Goal: Transaction & Acquisition: Subscribe to service/newsletter

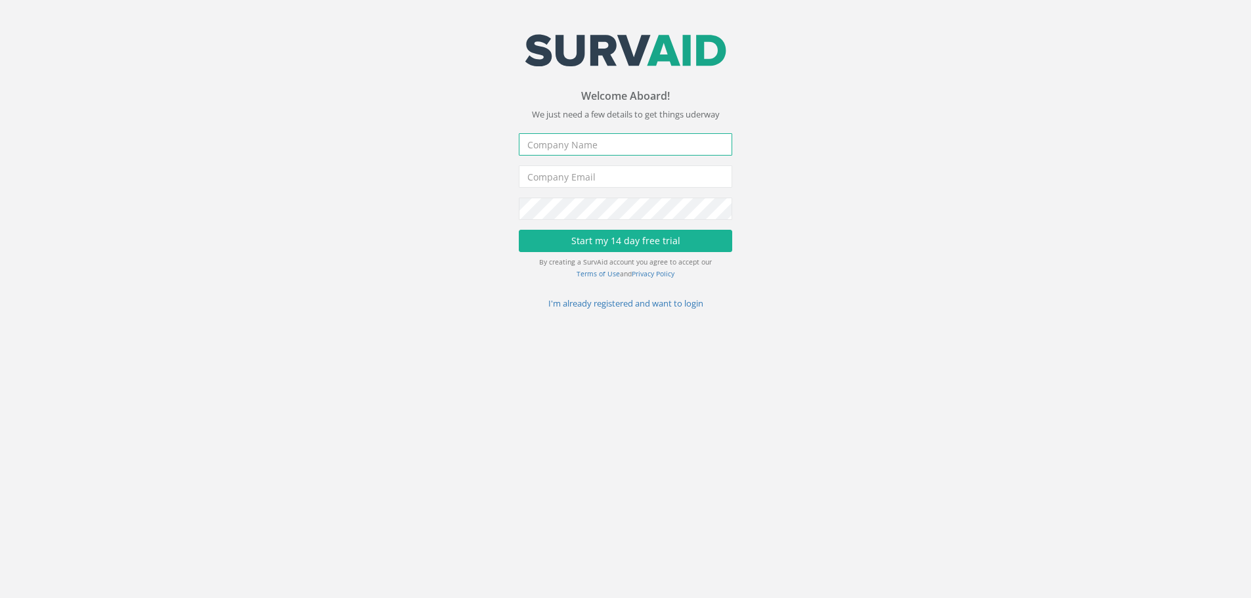
click at [578, 141] on input "text" at bounding box center [625, 144] width 213 height 22
click at [559, 146] on input "text" at bounding box center [625, 144] width 213 height 22
type input "a"
type input "Apex Surveys Ltd"
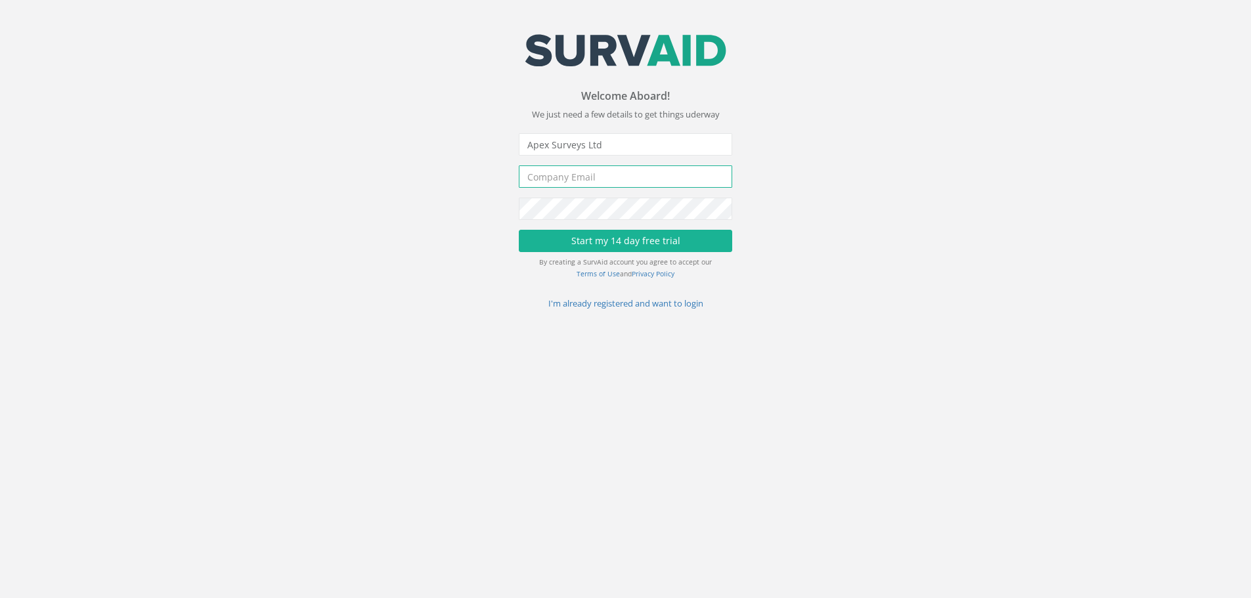
click at [560, 175] on input "email" at bounding box center [625, 177] width 213 height 22
type input "[PERSON_NAME][EMAIL_ADDRESS][PERSON_NAME][DOMAIN_NAME]"
click at [629, 235] on button "Start my 14 day free trial" at bounding box center [625, 241] width 213 height 22
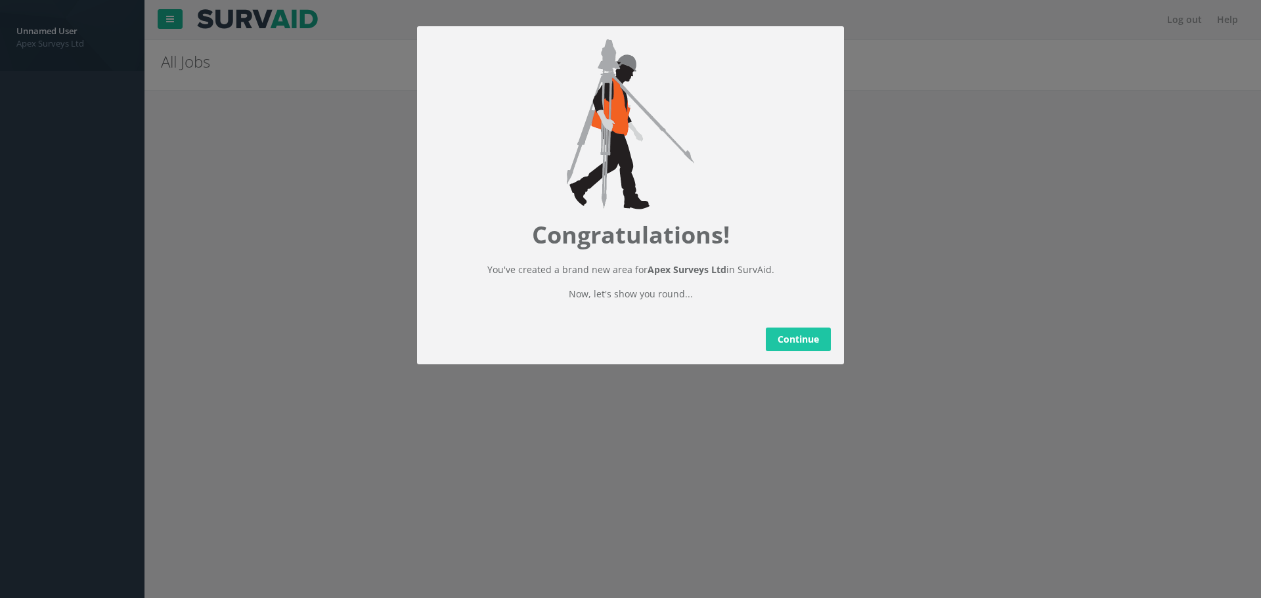
click at [791, 347] on link "Continue" at bounding box center [798, 340] width 65 height 24
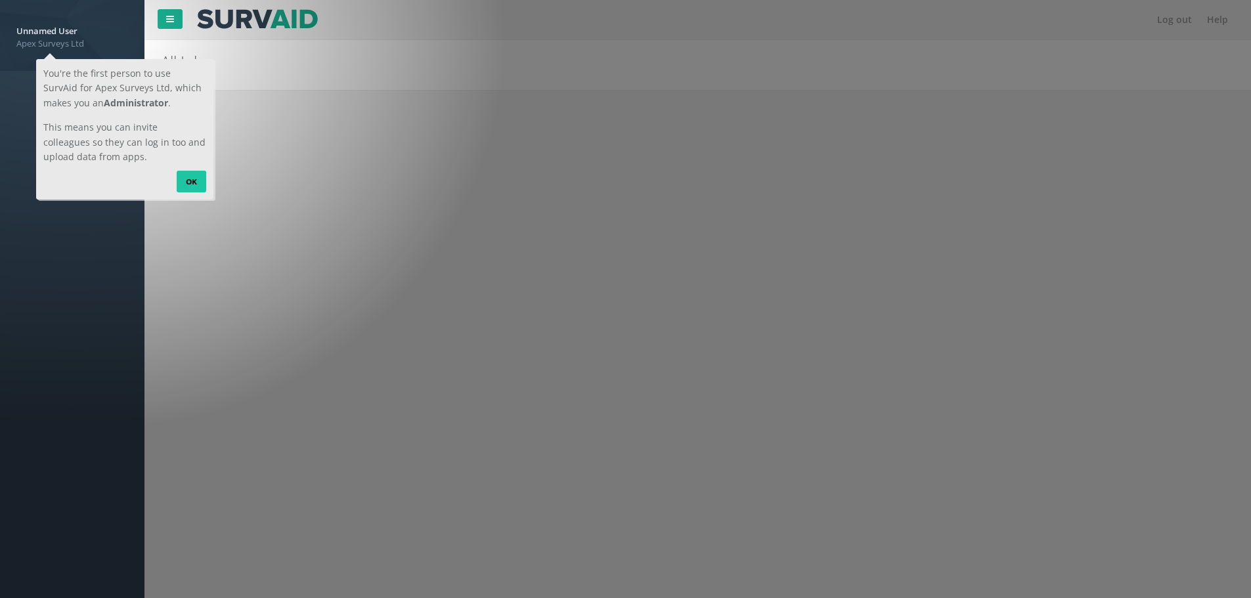
click at [191, 175] on link "OK" at bounding box center [191, 181] width 30 height 21
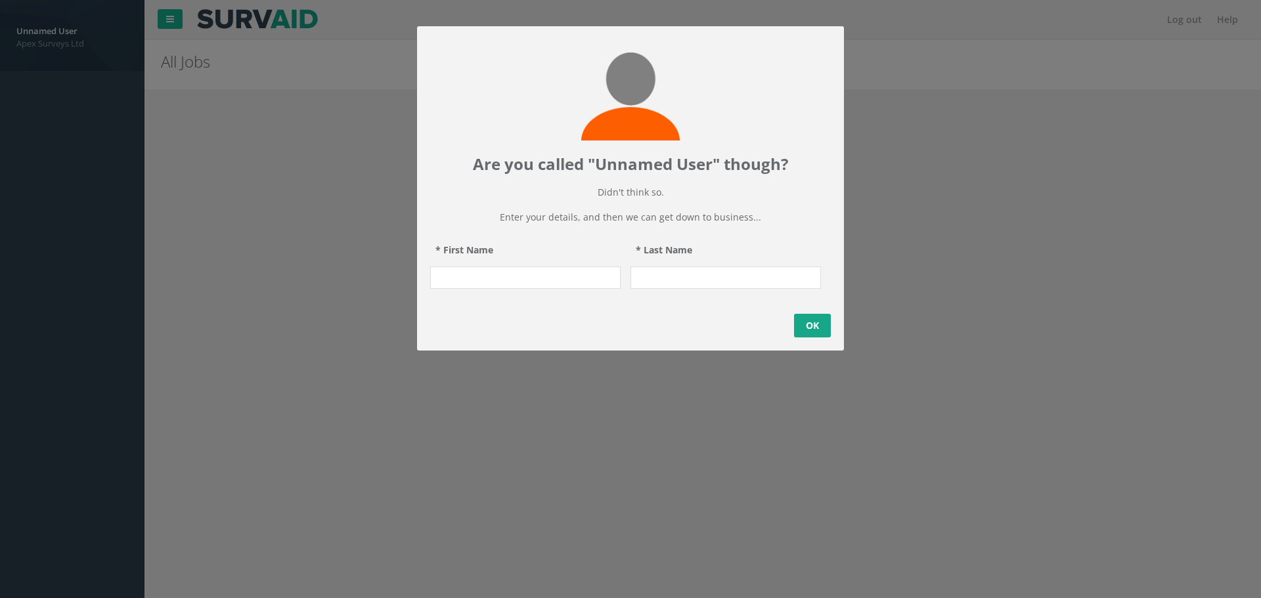
click at [454, 289] on input "* First Name" at bounding box center [525, 278] width 191 height 22
type input "[PERSON_NAME]"
click at [813, 336] on link "OK" at bounding box center [812, 326] width 37 height 24
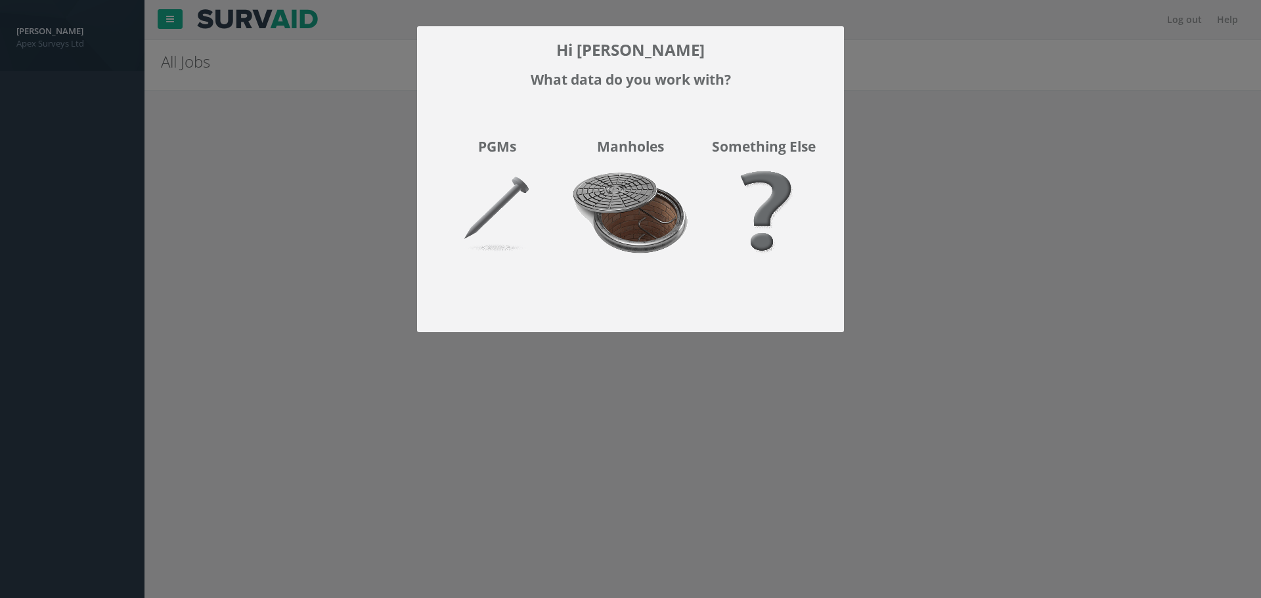
click at [653, 217] on img at bounding box center [630, 221] width 133 height 117
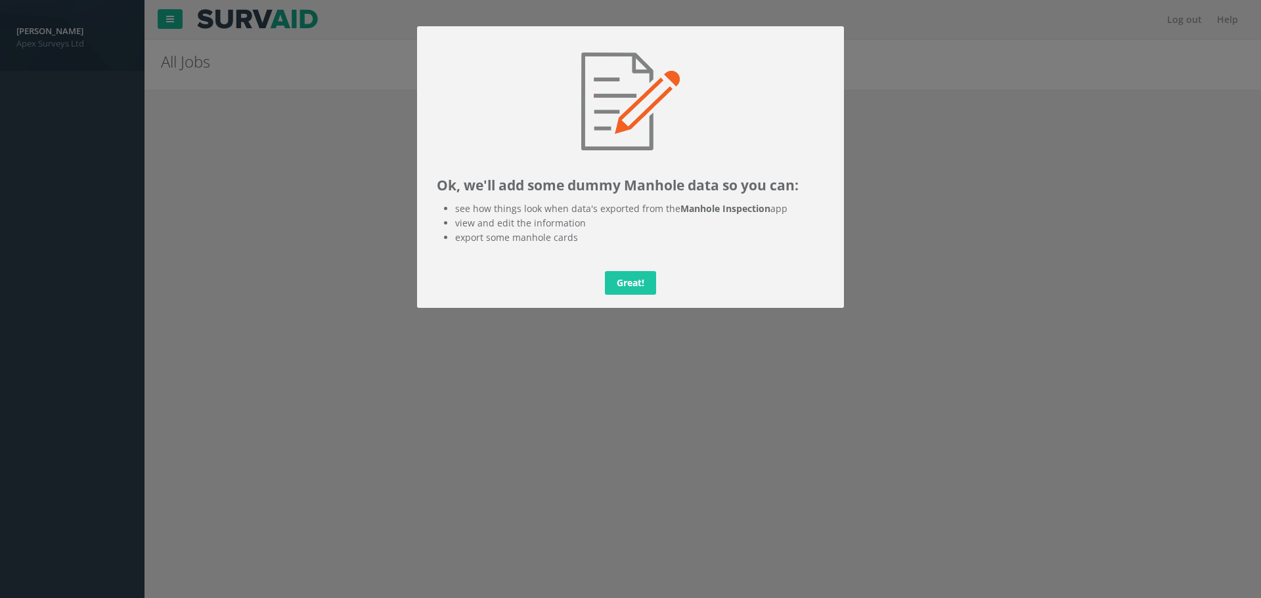
click at [632, 286] on link "Great!" at bounding box center [630, 283] width 51 height 24
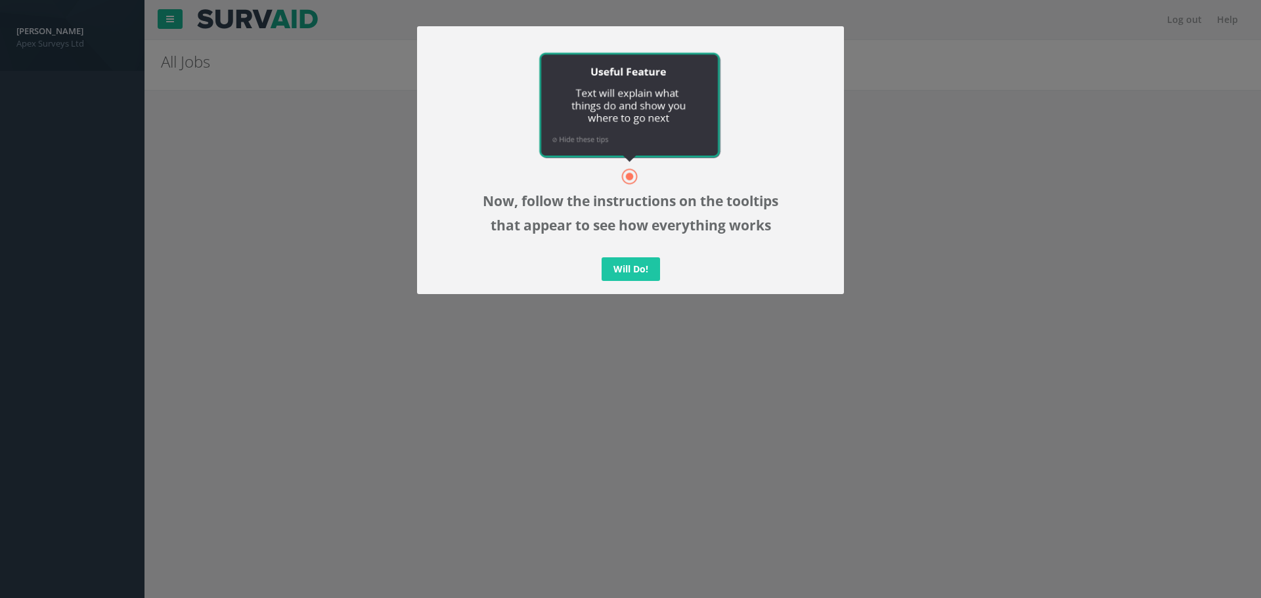
click at [627, 277] on link "Will Do!" at bounding box center [631, 270] width 58 height 24
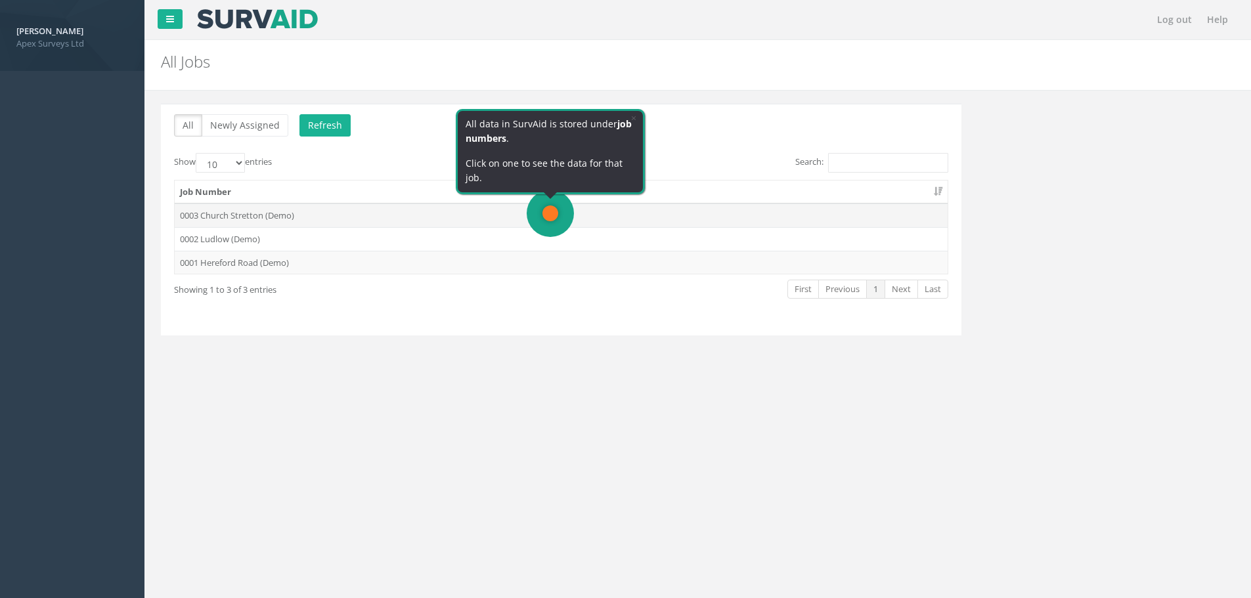
click at [551, 210] on td "0003 Church Stretton (Demo)" at bounding box center [561, 216] width 773 height 24
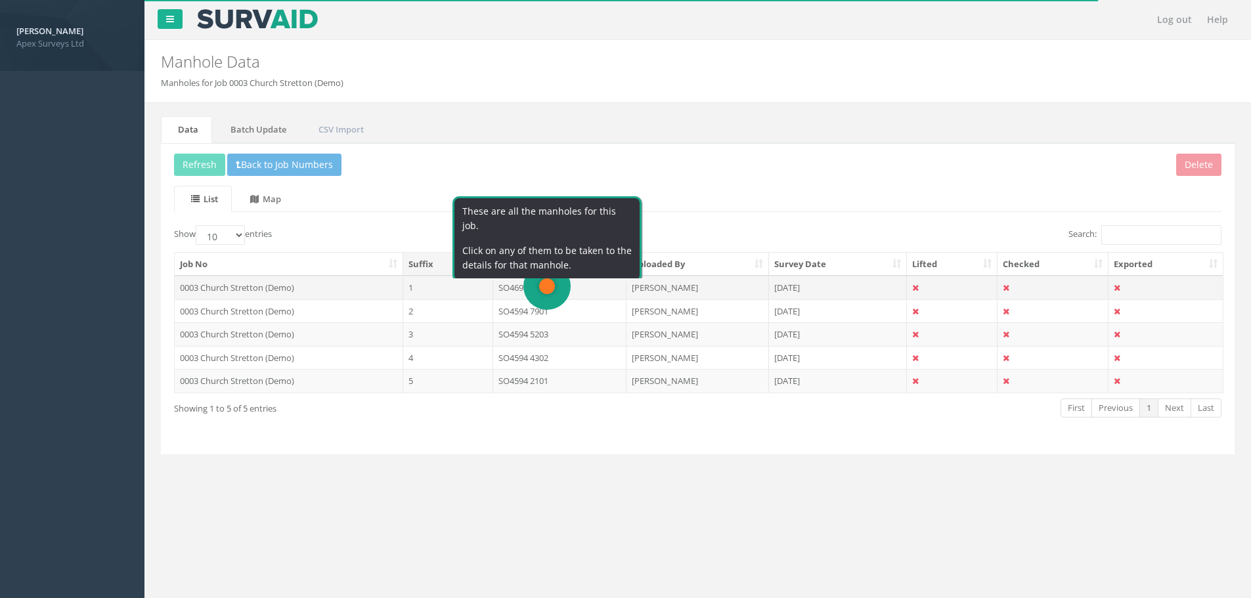
click at [560, 286] on td "SO4695 0503" at bounding box center [559, 288] width 133 height 24
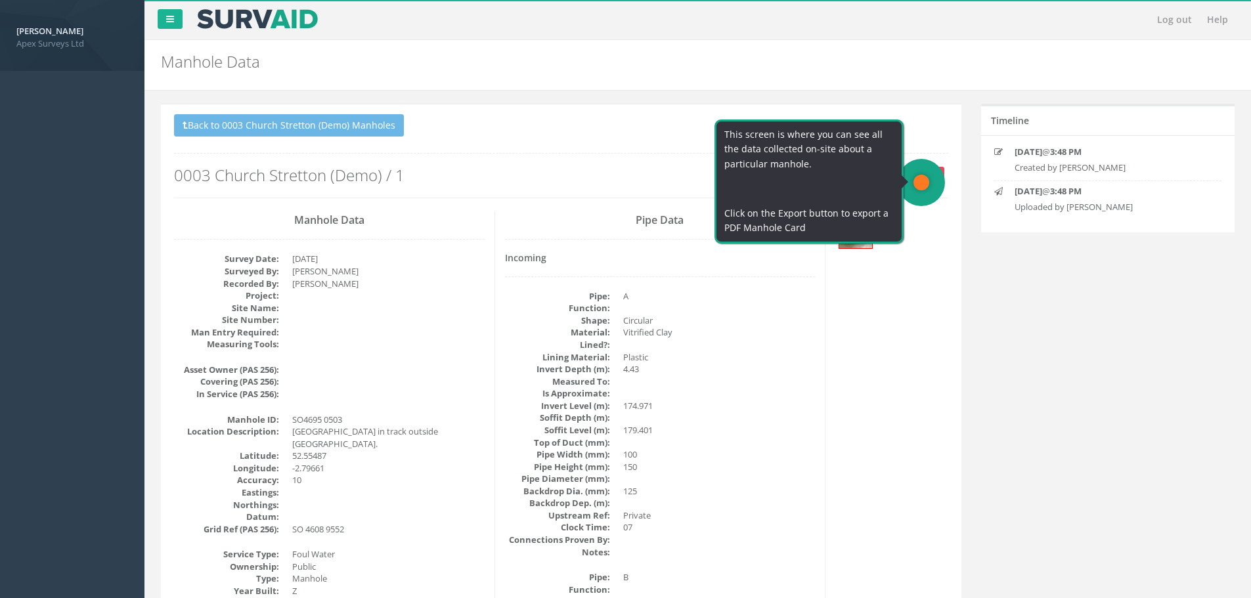
click at [923, 179] on button "Export" at bounding box center [922, 177] width 43 height 20
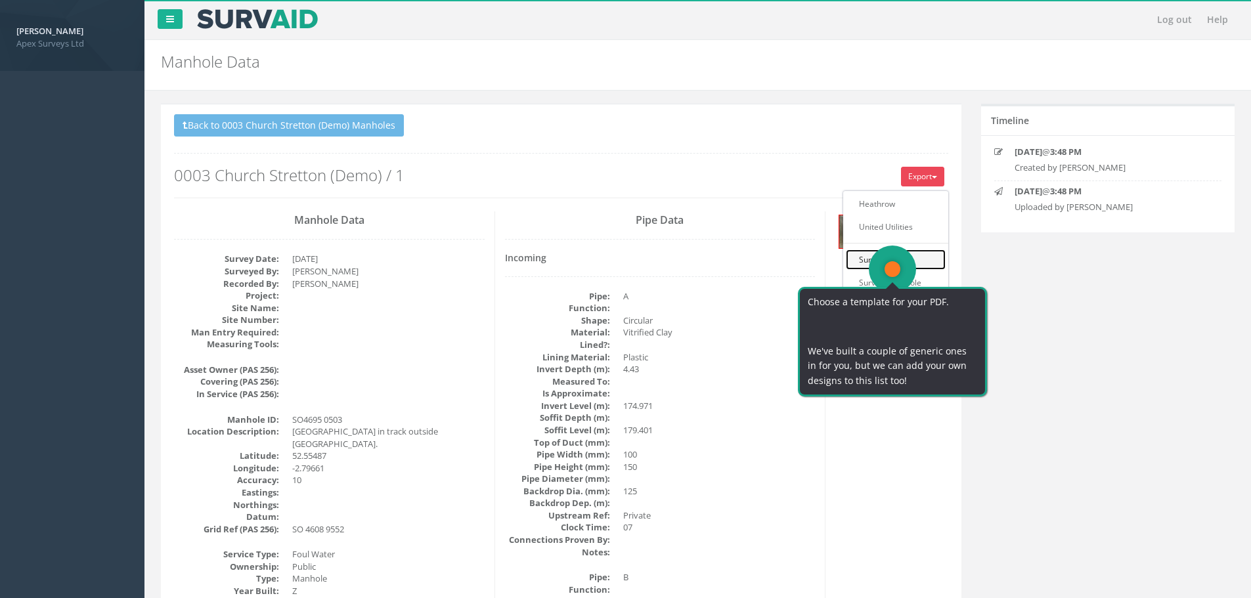
click at [893, 267] on link "SurvAid IC" at bounding box center [896, 260] width 100 height 20
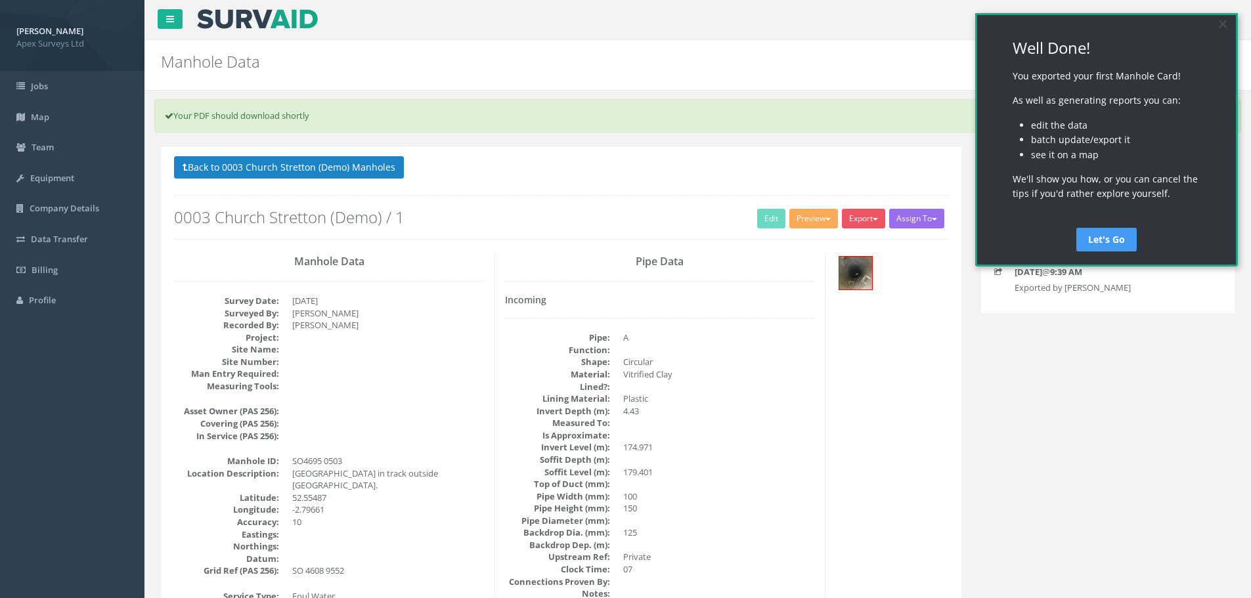
click at [1108, 238] on link "Let's Go" at bounding box center [1107, 240] width 60 height 24
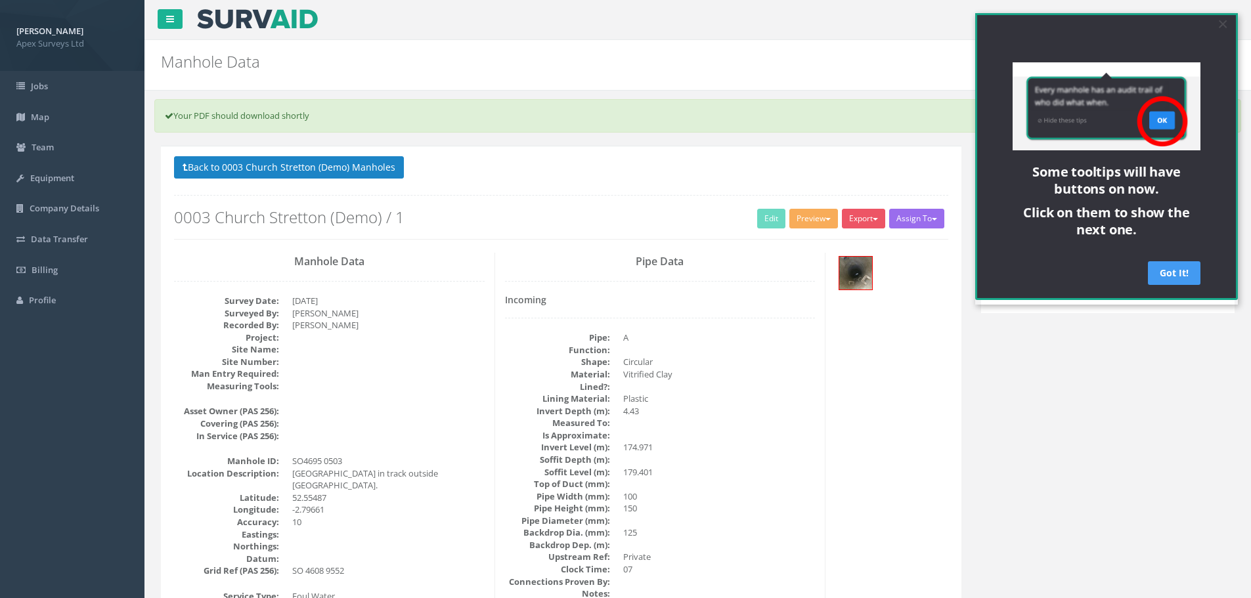
click at [1179, 277] on link "Got It!" at bounding box center [1174, 273] width 53 height 24
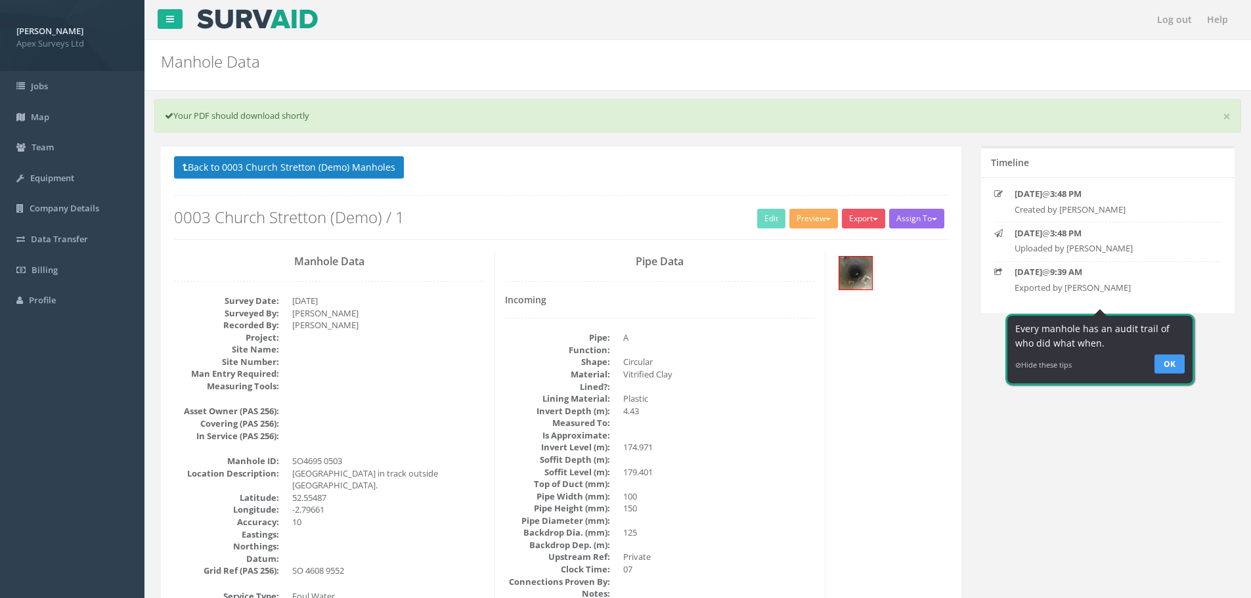
click at [1171, 365] on link "OK" at bounding box center [1170, 363] width 30 height 19
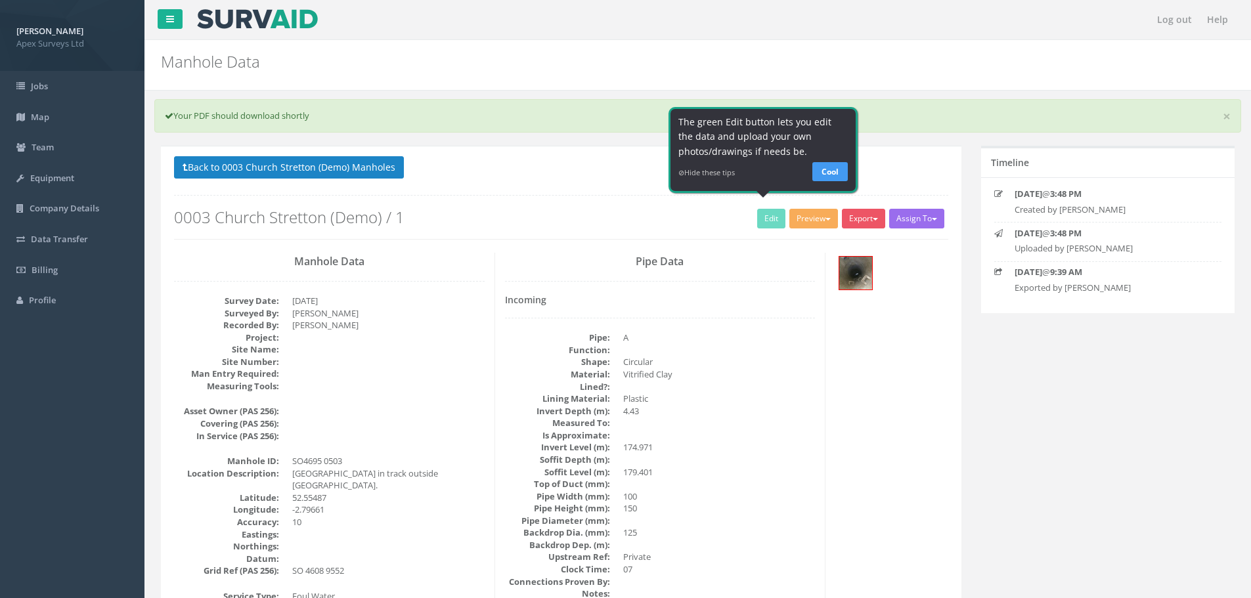
click at [832, 171] on link "Cool" at bounding box center [830, 171] width 35 height 19
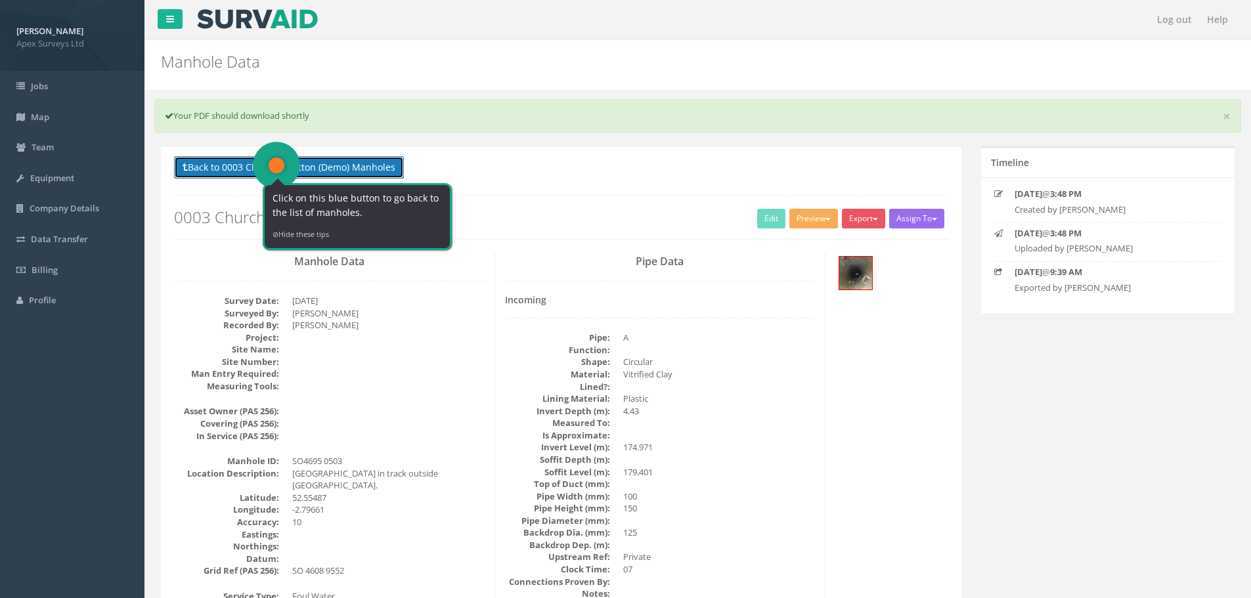
click at [280, 162] on button "Back to 0003 Church Stretton (Demo) Manholes" at bounding box center [289, 167] width 230 height 22
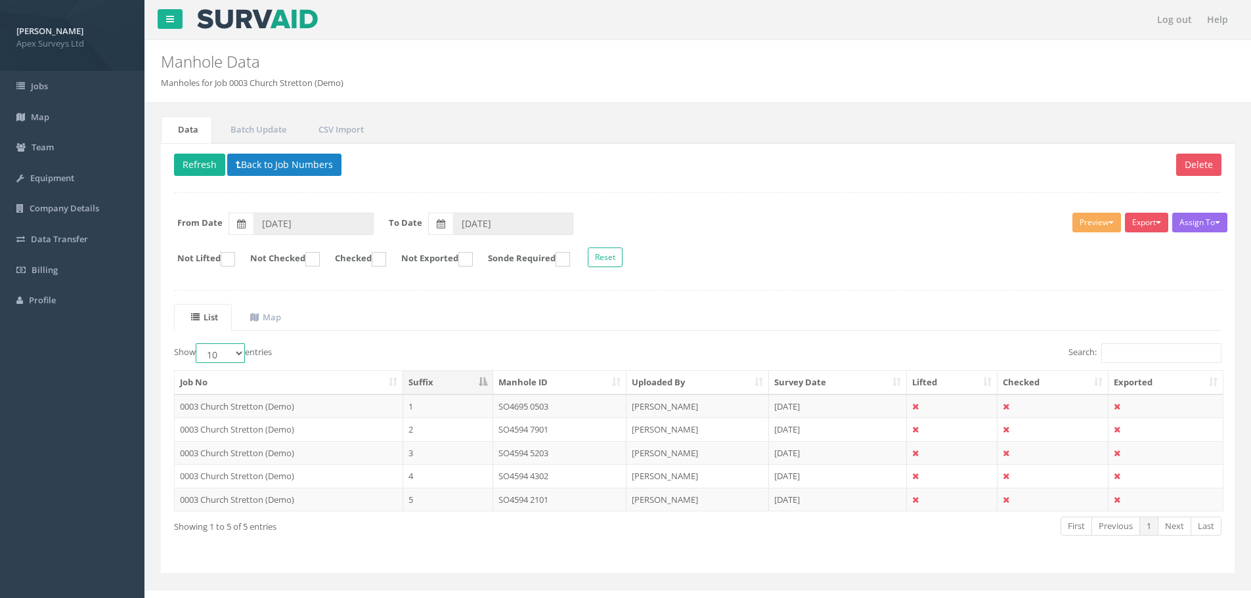
click at [215, 357] on select "10 25 50 100" at bounding box center [220, 354] width 49 height 20
select select "100"
click at [198, 344] on select "10 25 50 100" at bounding box center [220, 354] width 49 height 20
click at [62, 181] on span "Equipment" at bounding box center [52, 178] width 44 height 12
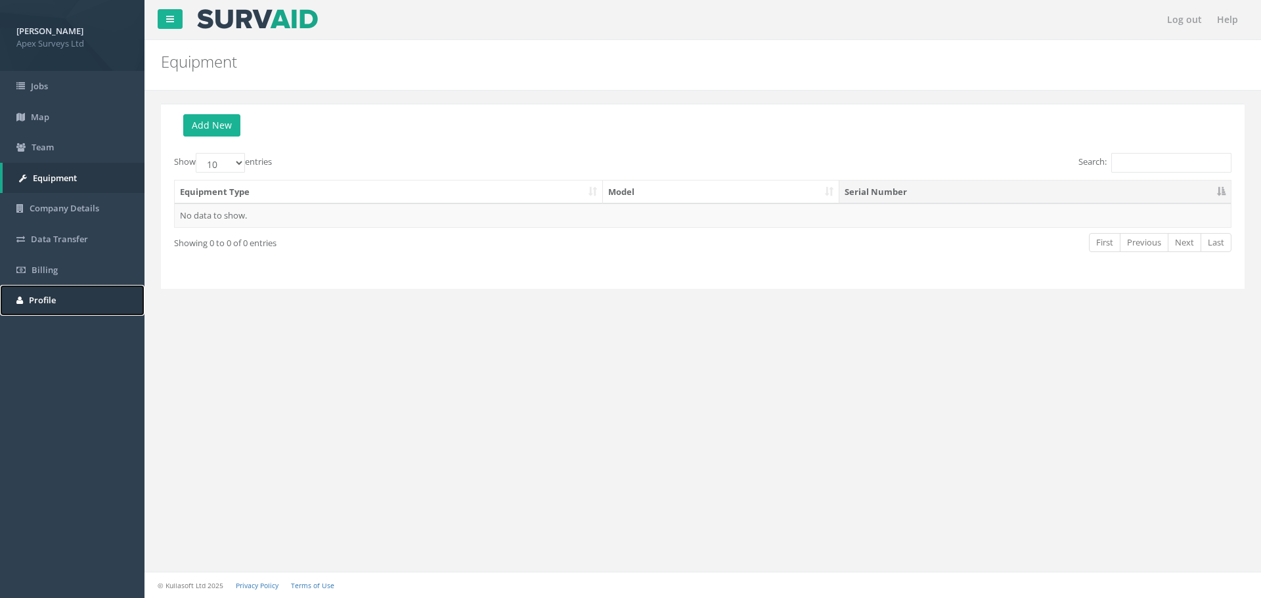
click at [43, 300] on span "Profile" at bounding box center [42, 300] width 27 height 12
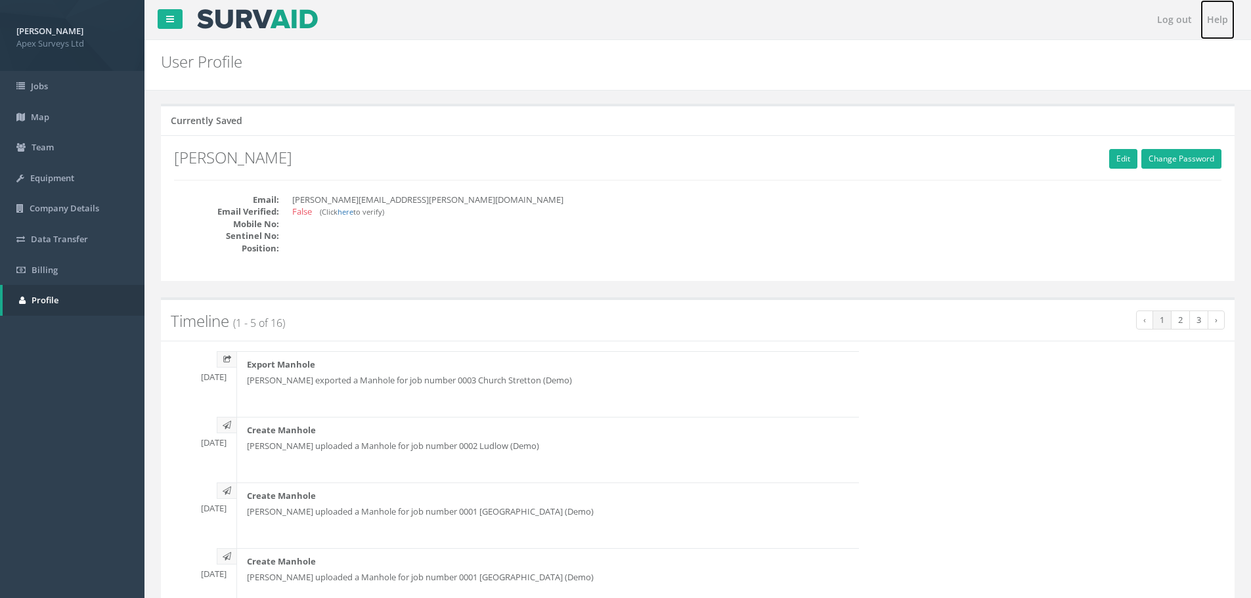
click at [1219, 17] on link "Help" at bounding box center [1218, 19] width 34 height 39
